Goal: Transaction & Acquisition: Purchase product/service

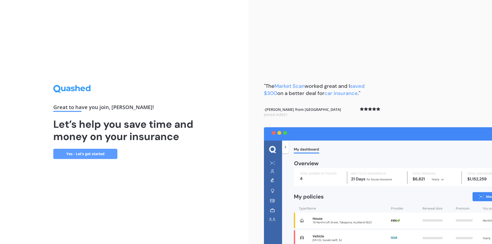
click at [102, 154] on link "Yes - Let’s get started" at bounding box center [85, 154] width 64 height 10
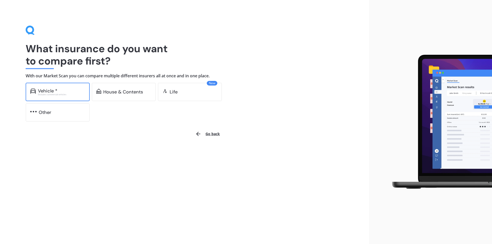
click at [46, 91] on div "Vehicle *" at bounding box center [47, 90] width 19 height 5
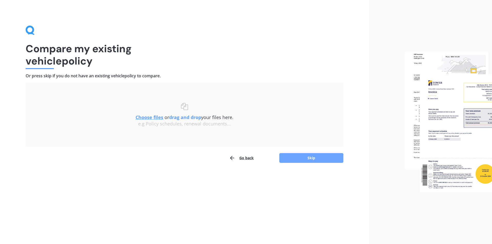
click at [301, 157] on button "Skip" at bounding box center [311, 158] width 64 height 10
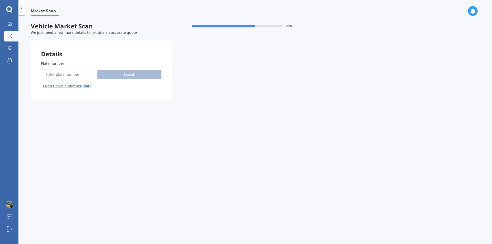
click at [73, 61] on label "Plate number" at bounding box center [100, 63] width 118 height 5
click at [73, 69] on input "Plate number" at bounding box center [68, 74] width 54 height 11
type input "PAM565"
click at [132, 74] on button "Search" at bounding box center [129, 75] width 64 height 10
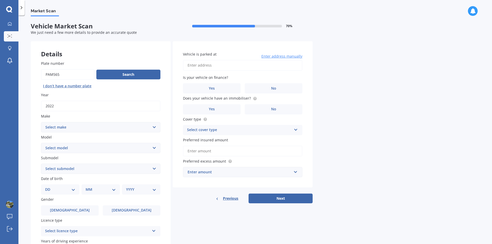
click at [151, 126] on select "Select make AC ALFA ROMEO ASTON MARTIN AUDI AUSTIN BEDFORD Bentley BMW BYD CADI…" at bounding box center [100, 127] width 119 height 10
click at [41, 122] on select "Select make AC ALFA ROMEO ASTON MARTIN AUDI AUSTIN BEDFORD Bentley BMW BYD CADI…" at bounding box center [100, 127] width 119 height 10
click at [138, 147] on select "Select model HS" at bounding box center [100, 148] width 119 height 10
click at [154, 125] on select "Select make AC ALFA ROMEO ASTON MARTIN AUDI AUSTIN BEDFORD Bentley BMW BYD CADI…" at bounding box center [100, 127] width 119 height 10
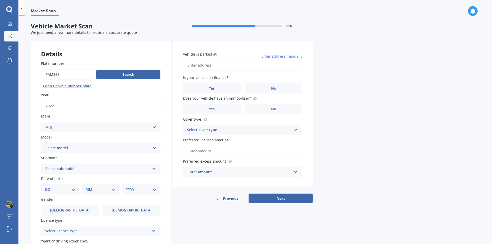
click at [154, 125] on select "Select make AC ALFA ROMEO ASTON MARTIN AUDI AUSTIN BEDFORD Bentley BMW BYD CADI…" at bounding box center [100, 127] width 119 height 10
select select "M.G."
click at [41, 122] on select "Select make AC ALFA ROMEO ASTON MARTIN AUDI AUSTIN BEDFORD Bentley BMW BYD CADI…" at bounding box center [100, 127] width 119 height 10
click at [152, 148] on select "Select model 3 6 GS HS Metro MG3 MG4 MGF Midget Montego TD 2000 TF 120 TF 135 T…" at bounding box center [100, 148] width 119 height 10
select select "ZST"
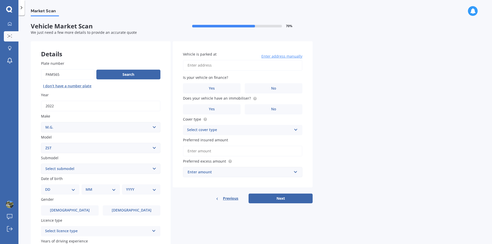
click at [41, 143] on select "Select model 3 6 GS HS Metro MG3 MG4 MGF Midget Montego TD 2000 TF 120 TF 135 T…" at bounding box center [100, 148] width 119 height 10
click at [151, 168] on select "Select submodel Core 1.5 Essence 1.3T Excite 1.3T Vibe 1.5" at bounding box center [100, 169] width 119 height 10
select select "ESSENCE 1.3T"
click at [41, 164] on select "Select submodel Core 1.5 Essence 1.3T Excite 1.3T Vibe 1.5" at bounding box center [100, 169] width 119 height 10
click at [65, 189] on select "DD 01 02 03 04 05 06 07 08 09 10 11 12 13 14 15 16 17 18 19 20 21 22 23 24 25 2…" at bounding box center [60, 190] width 30 height 6
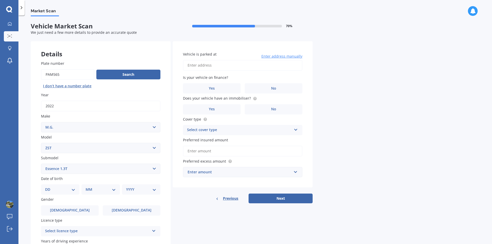
select select "22"
click at [49, 187] on select "DD 01 02 03 04 05 06 07 08 09 10 11 12 13 14 15 16 17 18 19 20 21 22 23 24 25 2…" at bounding box center [60, 190] width 30 height 6
click at [95, 188] on select "MM 01 02 03 04 05 06 07 08 09 10 11 12" at bounding box center [102, 190] width 28 height 6
select select "08"
click at [88, 187] on select "MM 01 02 03 04 05 06 07 08 09 10 11 12" at bounding box center [102, 190] width 28 height 6
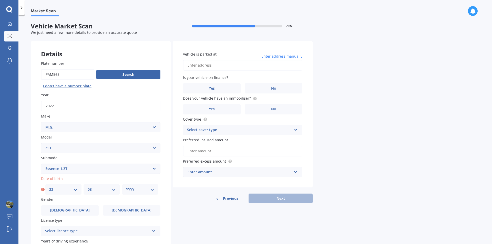
click at [140, 189] on select "YYYY 2025 2024 2023 2022 2021 2020 2019 2018 2017 2016 2015 2014 2013 2012 2011…" at bounding box center [140, 190] width 28 height 6
select select "1971"
click at [126, 187] on select "YYYY 2025 2024 2023 2022 2021 2020 2019 2018 2017 2016 2015 2014 2013 2012 2011…" at bounding box center [140, 190] width 28 height 6
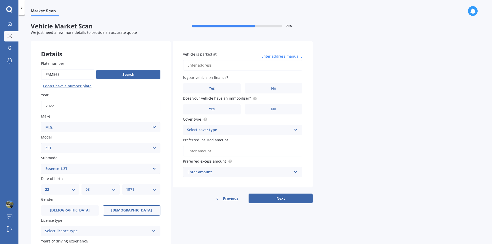
click at [129, 210] on span "Female" at bounding box center [131, 210] width 41 height 4
click at [0, 0] on input "Female" at bounding box center [0, 0] width 0 height 0
click at [136, 228] on div "Select licence type" at bounding box center [97, 231] width 104 height 6
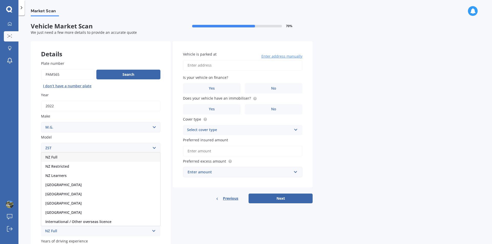
click at [55, 156] on span "NZ Full" at bounding box center [51, 157] width 12 height 5
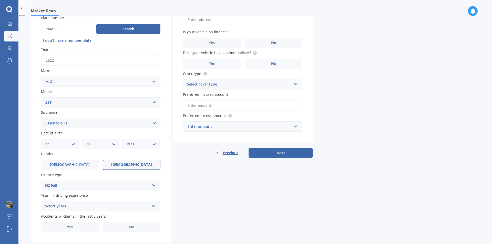
scroll to position [57, 0]
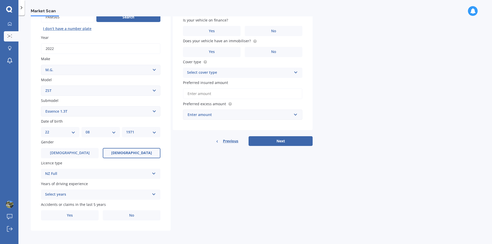
click at [152, 193] on icon at bounding box center [154, 194] width 4 height 4
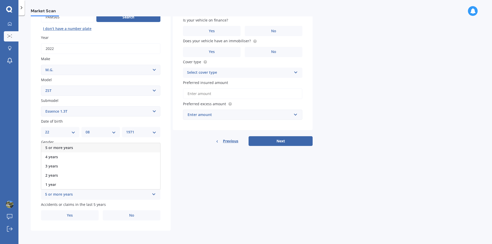
click at [66, 193] on div "5 or more years" at bounding box center [97, 195] width 104 height 6
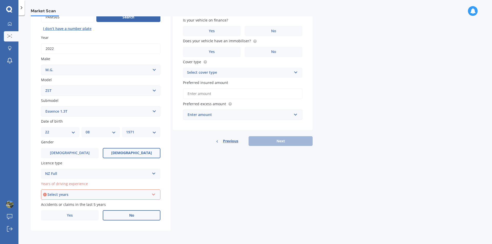
click at [132, 214] on span "No" at bounding box center [131, 215] width 5 height 4
click at [0, 0] on input "No" at bounding box center [0, 0] width 0 height 0
click at [153, 194] on icon at bounding box center [153, 194] width 4 height 4
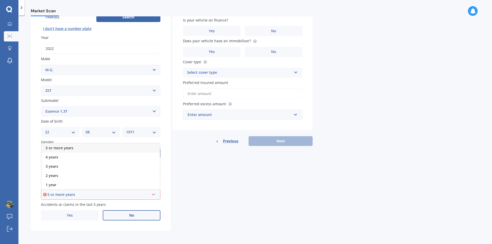
click at [60, 193] on div "5 or more years" at bounding box center [98, 195] width 102 height 6
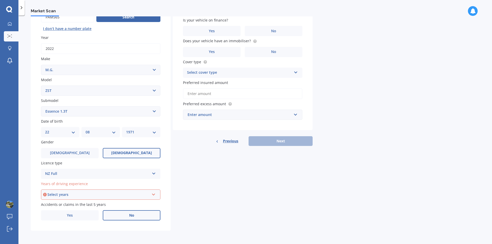
click at [96, 194] on div "Select years" at bounding box center [98, 195] width 102 height 6
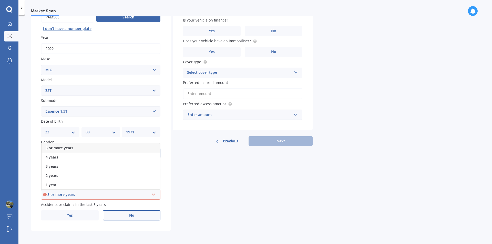
click at [58, 147] on span "5 or more years" at bounding box center [60, 147] width 28 height 5
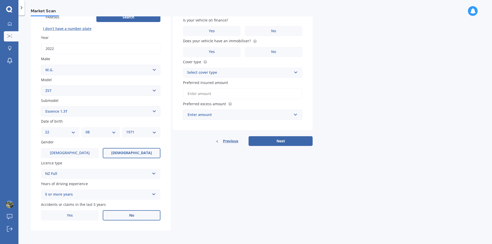
click at [185, 183] on div "Details Plate number Search I don’t have a number plate Year 2022 Make Select m…" at bounding box center [172, 107] width 282 height 247
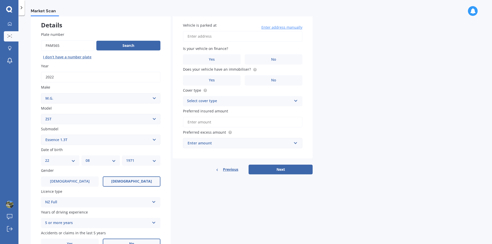
scroll to position [0, 0]
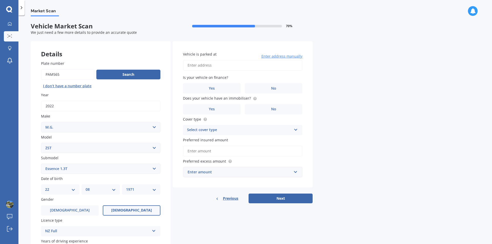
click at [211, 64] on input "Vehicle is parked at" at bounding box center [242, 65] width 119 height 11
click at [239, 66] on input "208 Taylor Pass Road WitherleaBlenheim 7201" at bounding box center [242, 65] width 119 height 11
type input "208 Taylor Pass Road, Witherlea, Blenheim 7201"
click at [261, 87] on label "No" at bounding box center [274, 88] width 58 height 10
click at [0, 0] on input "No" at bounding box center [0, 0] width 0 height 0
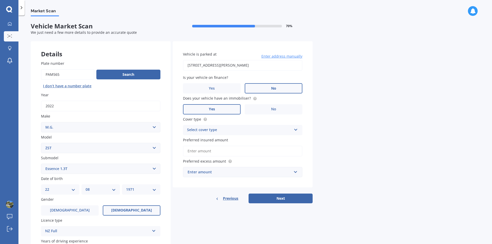
click at [211, 107] on span "Yes" at bounding box center [212, 109] width 6 height 4
click at [0, 0] on input "Yes" at bounding box center [0, 0] width 0 height 0
click at [207, 130] on div "Select cover type" at bounding box center [239, 130] width 104 height 6
click at [203, 139] on span "Comprehensive" at bounding box center [200, 140] width 27 height 5
click at [207, 151] on input "Preferred insured amount" at bounding box center [242, 151] width 119 height 11
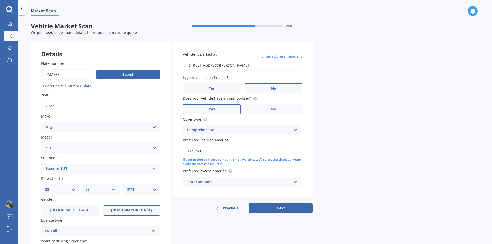
type input "$24,750"
click at [222, 171] on span "Preferred excess amount" at bounding box center [204, 171] width 43 height 5
click at [227, 181] on div "Enter amount" at bounding box center [239, 182] width 104 height 6
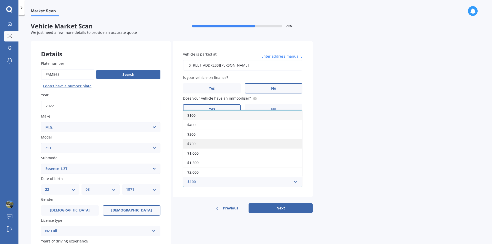
click at [191, 142] on span "$750" at bounding box center [191, 143] width 8 height 5
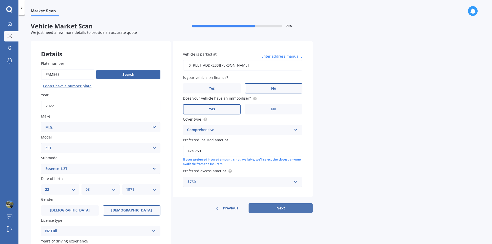
click at [274, 208] on button "Next" at bounding box center [280, 208] width 64 height 10
select select "22"
select select "08"
select select "1971"
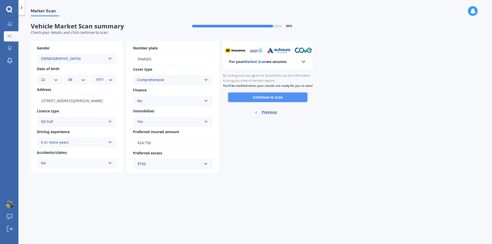
click at [270, 102] on button "Continue to scan" at bounding box center [267, 97] width 79 height 10
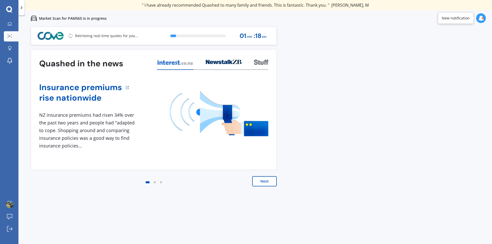
click at [265, 180] on button "Next" at bounding box center [264, 181] width 25 height 10
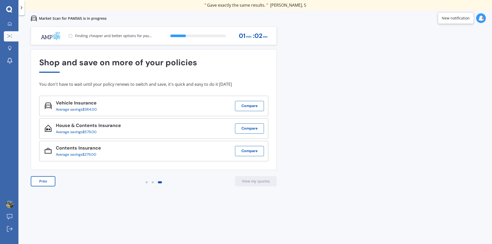
drag, startPoint x: 186, startPoint y: 124, endPoint x: 0, endPoint y: 121, distance: 186.2
click at [0, 121] on div "My Dashboard Market Scan Explore insurance Notifications Chris Sutherland Submi…" at bounding box center [246, 122] width 492 height 244
drag, startPoint x: 248, startPoint y: 71, endPoint x: 0, endPoint y: 54, distance: 248.8
click at [0, 54] on div "My Dashboard Market Scan Explore insurance Notifications Chris Sutherland Submi…" at bounding box center [246, 122] width 492 height 244
drag, startPoint x: 222, startPoint y: 69, endPoint x: 0, endPoint y: 56, distance: 222.7
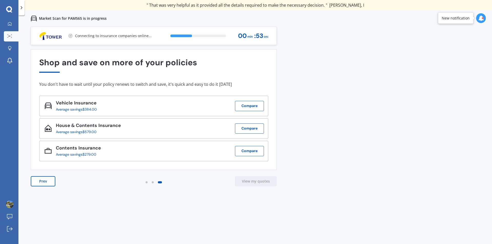
click at [0, 56] on div "My Dashboard Market Scan Explore insurance Notifications Chris Sutherland Submi…" at bounding box center [246, 122] width 492 height 244
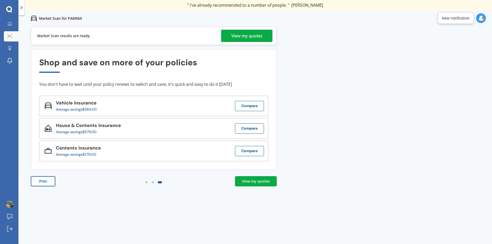
click at [250, 35] on div "View my quotes" at bounding box center [246, 36] width 31 height 12
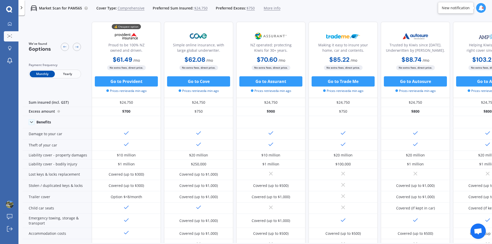
click at [72, 75] on span "Yearly" at bounding box center [67, 74] width 25 height 7
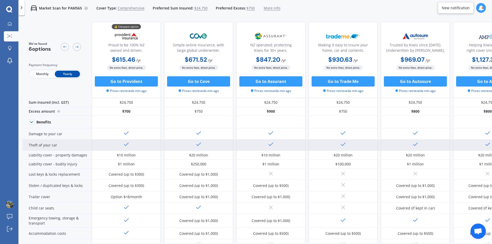
scroll to position [202, 0]
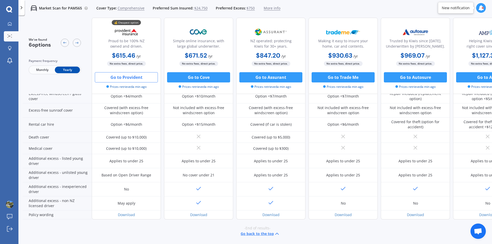
click at [129, 77] on button "Go to Provident" at bounding box center [126, 77] width 63 height 10
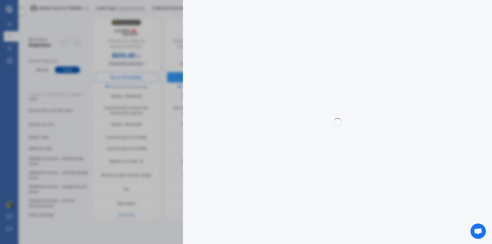
select select "full"
select select "208 Taylor Pass Road, Witherlea, Blenheim 7201"
select select "M.G."
select select "ZST"
select select "NO"
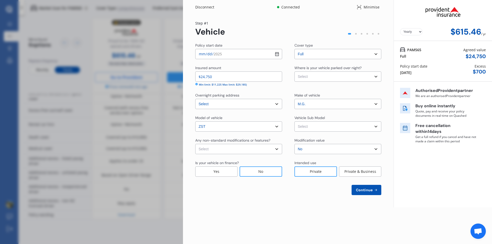
click at [368, 77] on select "Select Garage (fully enclosed) Off Street Parking Other" at bounding box center [337, 76] width 87 height 10
select select "GARAGE"
click at [294, 71] on select "Select Garage (fully enclosed) Off Street Parking Other" at bounding box center [337, 76] width 87 height 10
click at [363, 126] on select "Select ZST AZS1 Essence Wagon 5dr Spts Auto 6sp 2WD 1.3T" at bounding box center [337, 126] width 87 height 10
select select "NZVMG__2022AEAL"
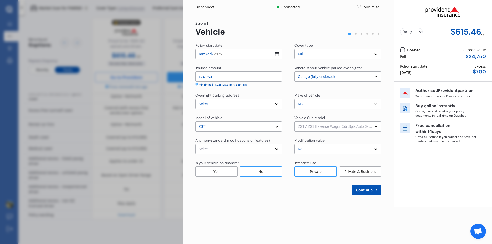
click at [294, 121] on select "Select ZST AZS1 Essence Wagon 5dr Spts Auto 6sp 2WD 1.3T" at bounding box center [337, 126] width 87 height 10
click at [263, 149] on select "Select None Nitrous Oxide System(NOS) Roll Cage Full Racing Harness" at bounding box center [238, 149] width 87 height 10
select select "none"
click at [195, 144] on select "Select None Nitrous Oxide System(NOS) Roll Cage Full Racing Harness" at bounding box center [238, 149] width 87 height 10
click at [367, 192] on span "Continue" at bounding box center [364, 190] width 19 height 4
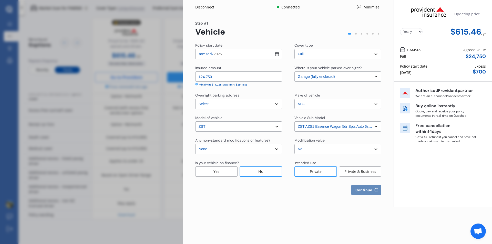
select select "22"
select select "08"
select select "1971"
select select "NZ_FULL"
select select "0"
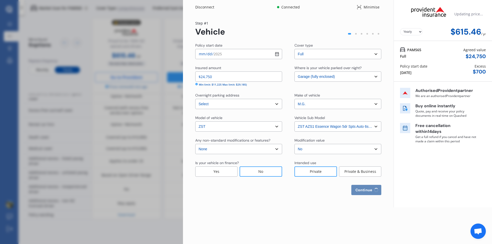
select select "25"
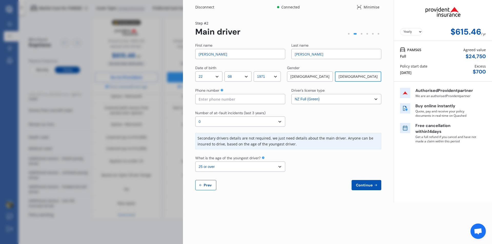
drag, startPoint x: 192, startPoint y: 54, endPoint x: 143, endPoint y: 46, distance: 49.3
click at [143, 46] on div "Disconnect Connected Minimise Yearly Monthly $615.46 / yr Step # 2 Main driver …" at bounding box center [246, 122] width 492 height 244
type input "sAMANTHA"
click at [408, 72] on div "24 Aug 2025" at bounding box center [406, 72] width 12 height 5
click at [410, 72] on div "24 Aug 2025" at bounding box center [406, 72] width 12 height 5
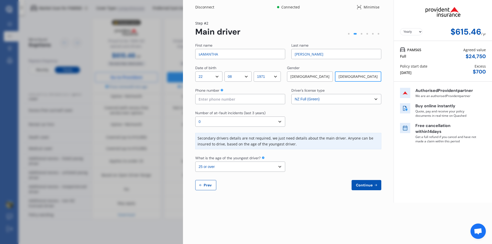
click at [410, 72] on div "24 Aug 2025" at bounding box center [406, 72] width 12 height 5
